Goal: Task Accomplishment & Management: Complete application form

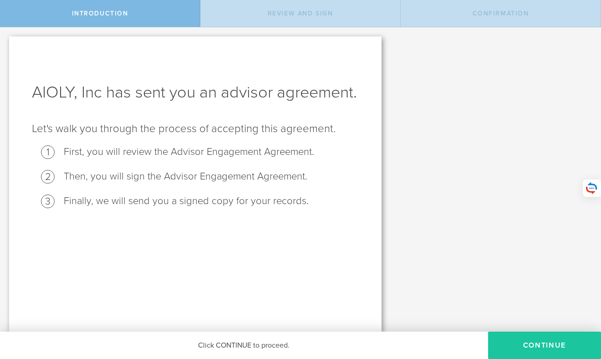
click at [529, 340] on button "Continue" at bounding box center [544, 345] width 113 height 27
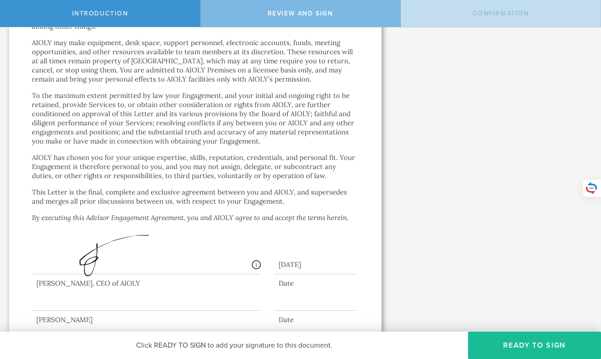
scroll to position [1618, 0]
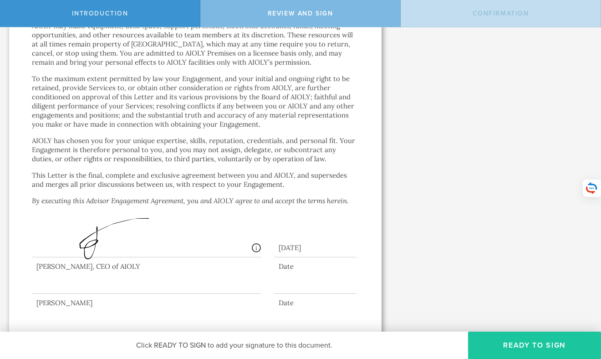
click at [510, 347] on button "Ready to Sign" at bounding box center [534, 345] width 133 height 27
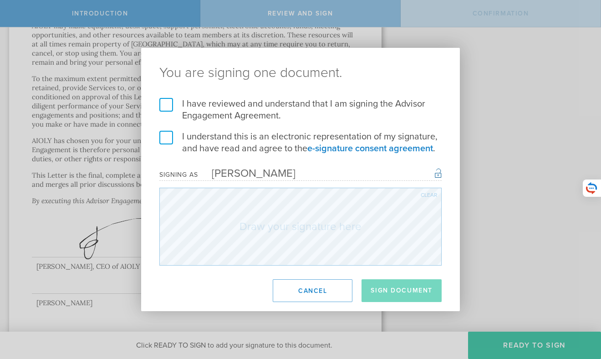
click at [163, 105] on label "I have reviewed and understand that I am signing the Advisor Engagement Agreeme…" at bounding box center [300, 110] width 282 height 24
click at [0, 0] on input "I have reviewed and understand that I am signing the Advisor Engagement Agreeme…" at bounding box center [0, 0] width 0 height 0
click at [169, 139] on label "I understand this is an electronic representation of my signature, and have rea…" at bounding box center [300, 143] width 282 height 24
click at [0, 0] on input "I understand this is an electronic representation of my signature, and have rea…" at bounding box center [0, 0] width 0 height 0
click at [273, 153] on form "I have reviewed and understand that I am signing the Advisor Engagement Agreeme…" at bounding box center [300, 182] width 282 height 168
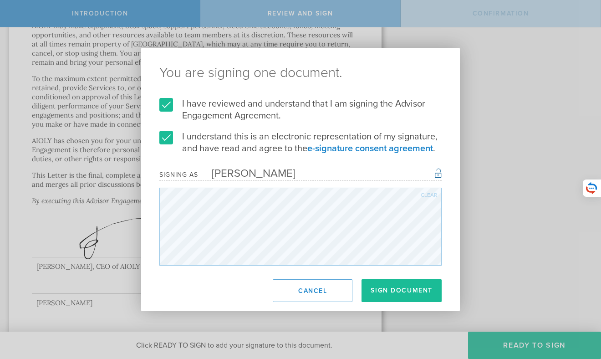
click at [264, 184] on form "I have reviewed and understand that I am signing the Advisor Engagement Agreeme…" at bounding box center [300, 182] width 282 height 168
click at [397, 288] on button "Sign Document" at bounding box center [402, 290] width 80 height 23
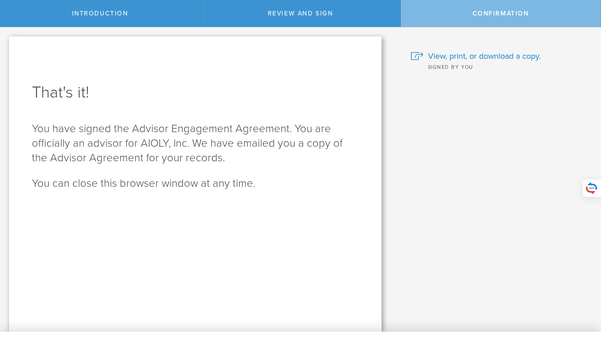
scroll to position [0, 0]
click at [450, 57] on span "View, print, or download a copy." at bounding box center [484, 56] width 113 height 12
